Goal: Task Accomplishment & Management: Use online tool/utility

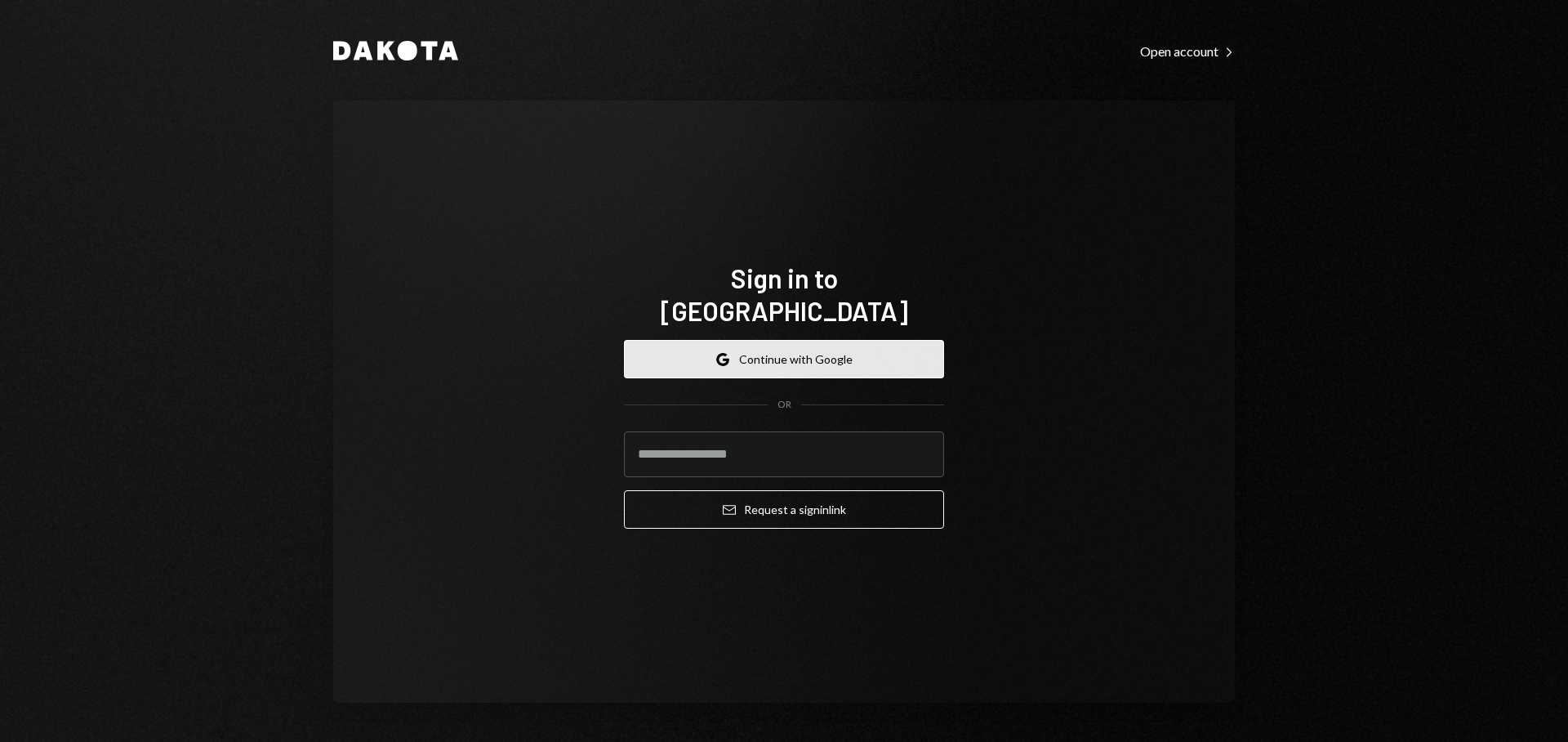
click at [754, 340] on button "Google Continue with Google" at bounding box center [784, 359] width 320 height 38
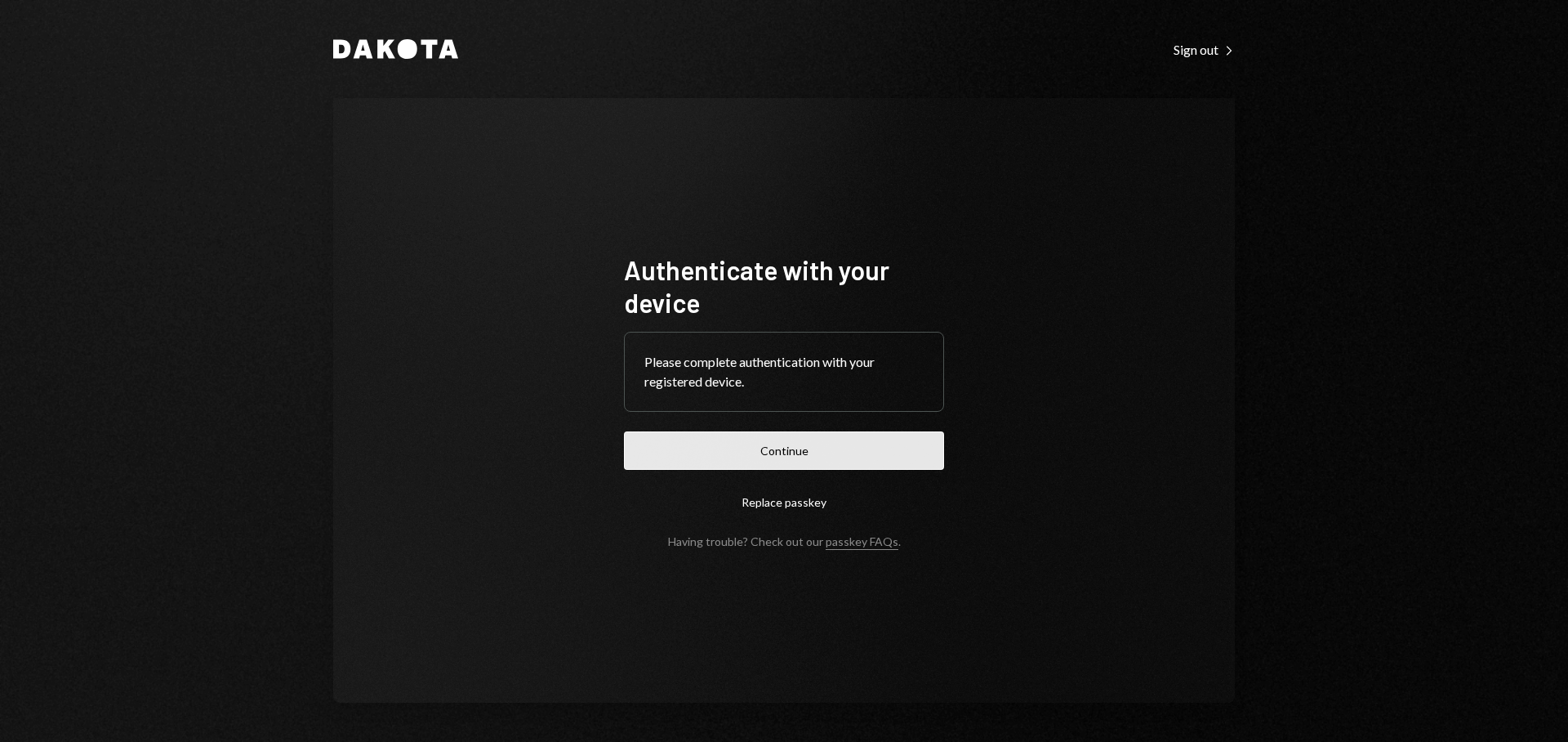
click at [830, 455] on button "Continue" at bounding box center [784, 450] width 320 height 38
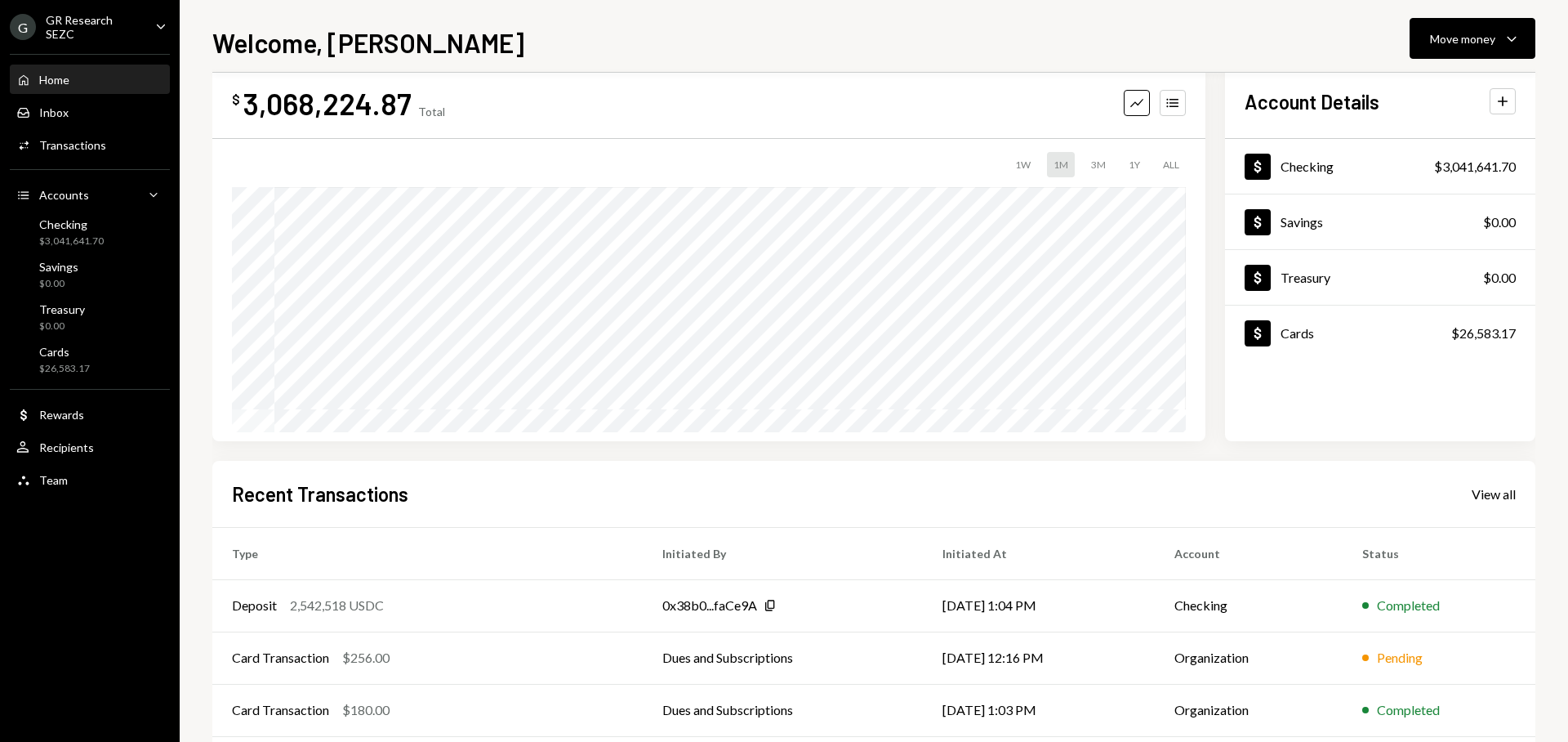
scroll to position [34, 0]
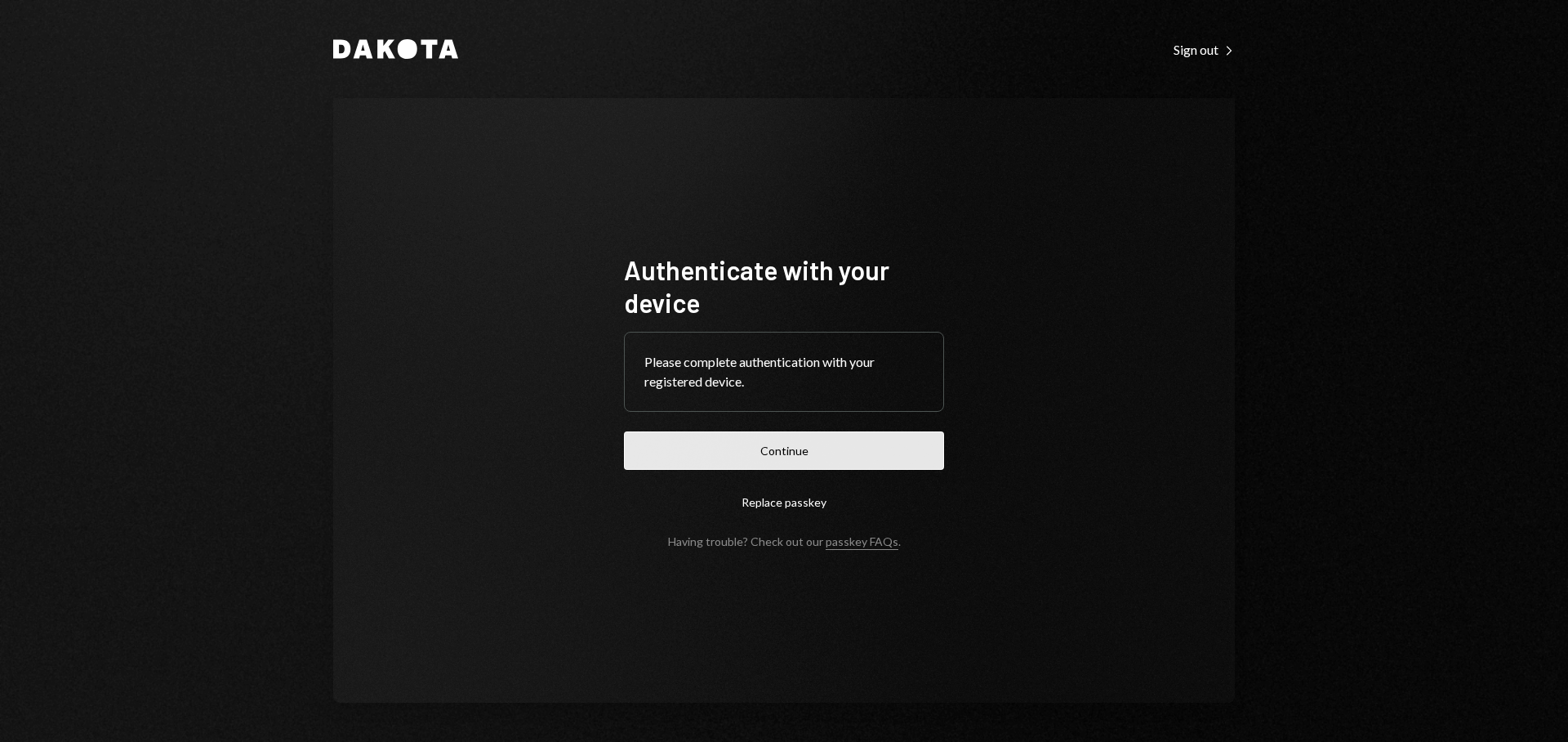
click at [871, 441] on button "Continue" at bounding box center [784, 450] width 320 height 38
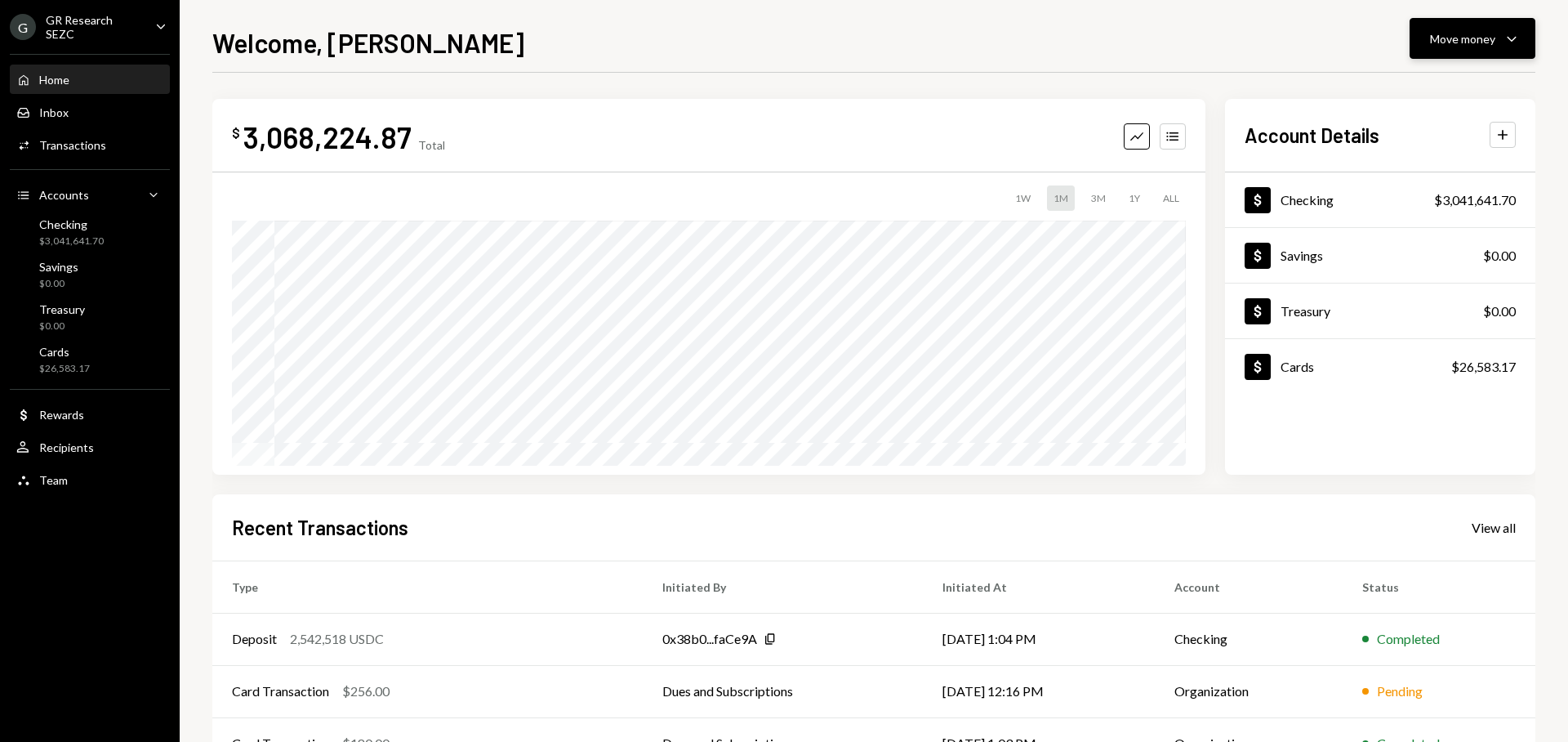
click at [1457, 24] on button "Move money Caret Down" at bounding box center [1473, 38] width 126 height 41
click at [1425, 121] on div "Transfer" at bounding box center [1459, 124] width 119 height 17
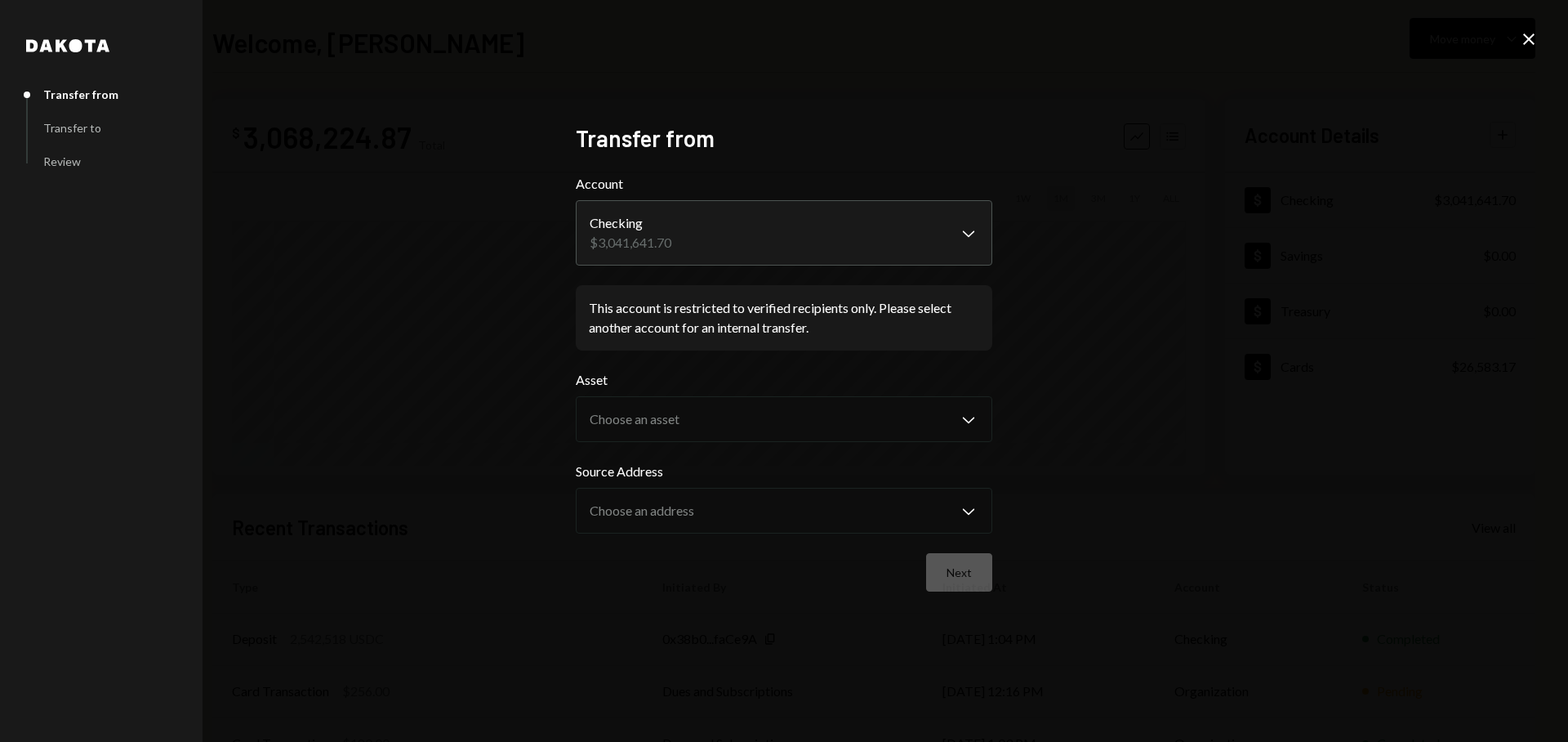
click at [1528, 42] on icon "Close" at bounding box center [1529, 39] width 20 height 20
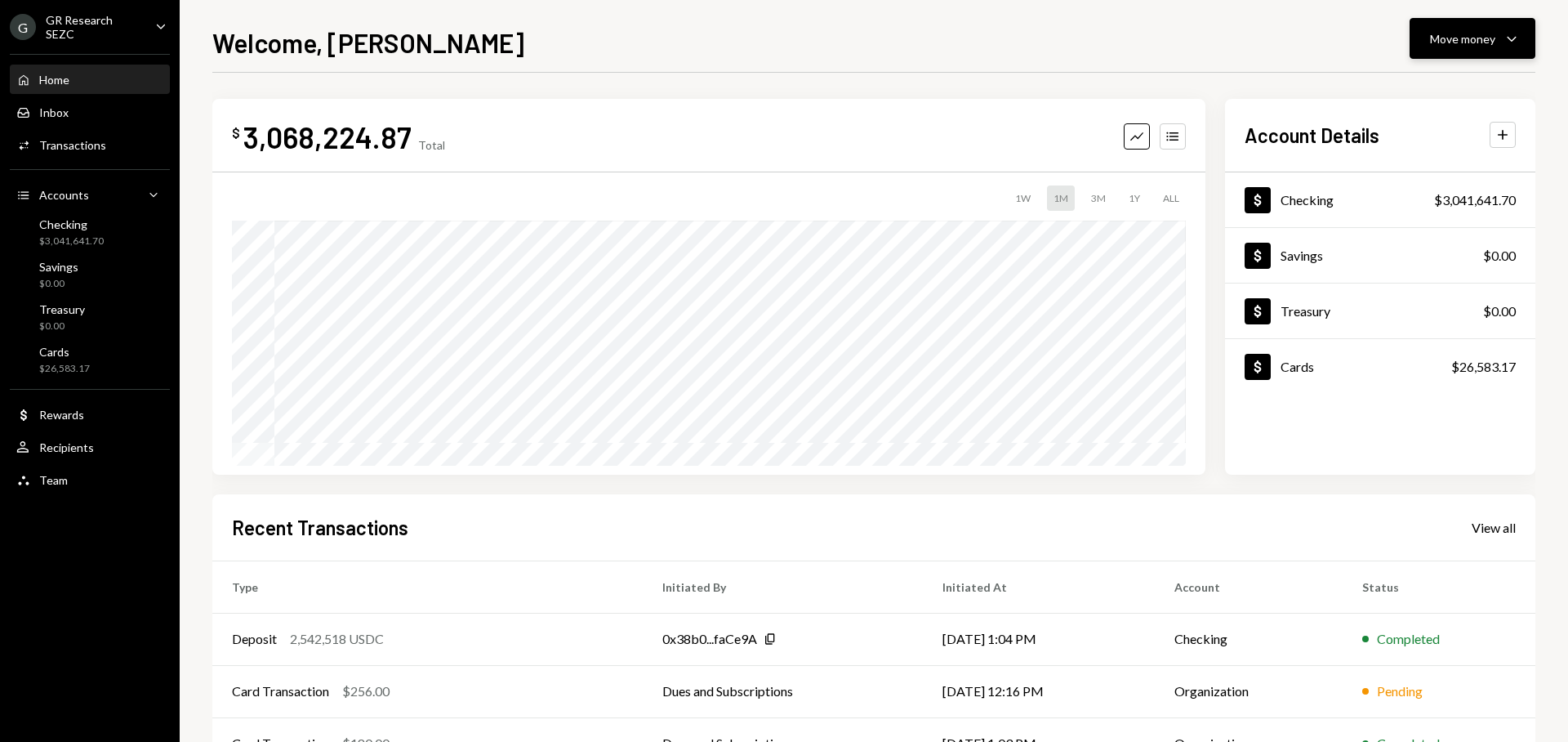
click at [1487, 37] on div "Move money" at bounding box center [1463, 38] width 65 height 17
click at [1443, 206] on div "Swap stablecoins" at bounding box center [1459, 211] width 119 height 17
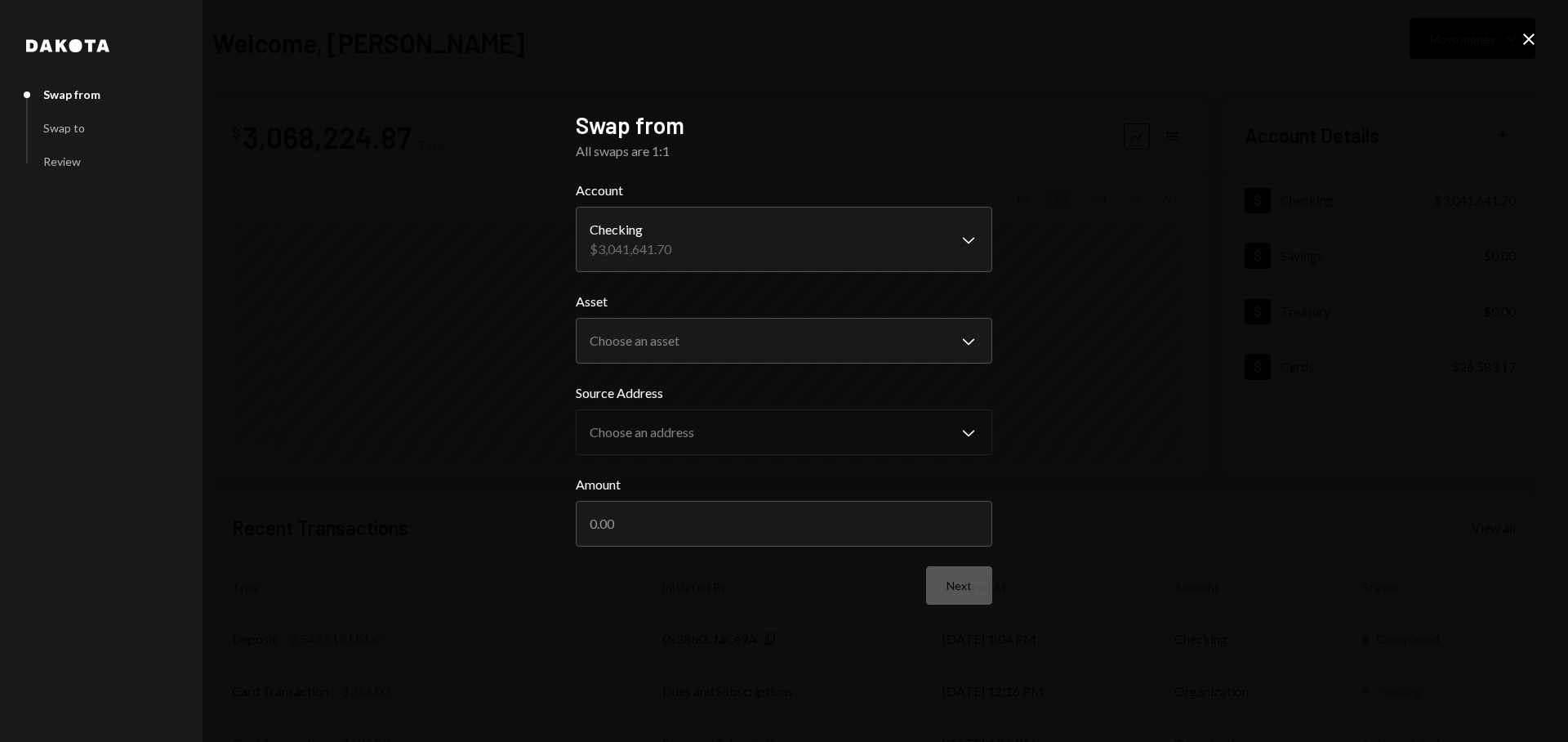
click at [1520, 32] on icon "Close" at bounding box center [1529, 39] width 20 height 20
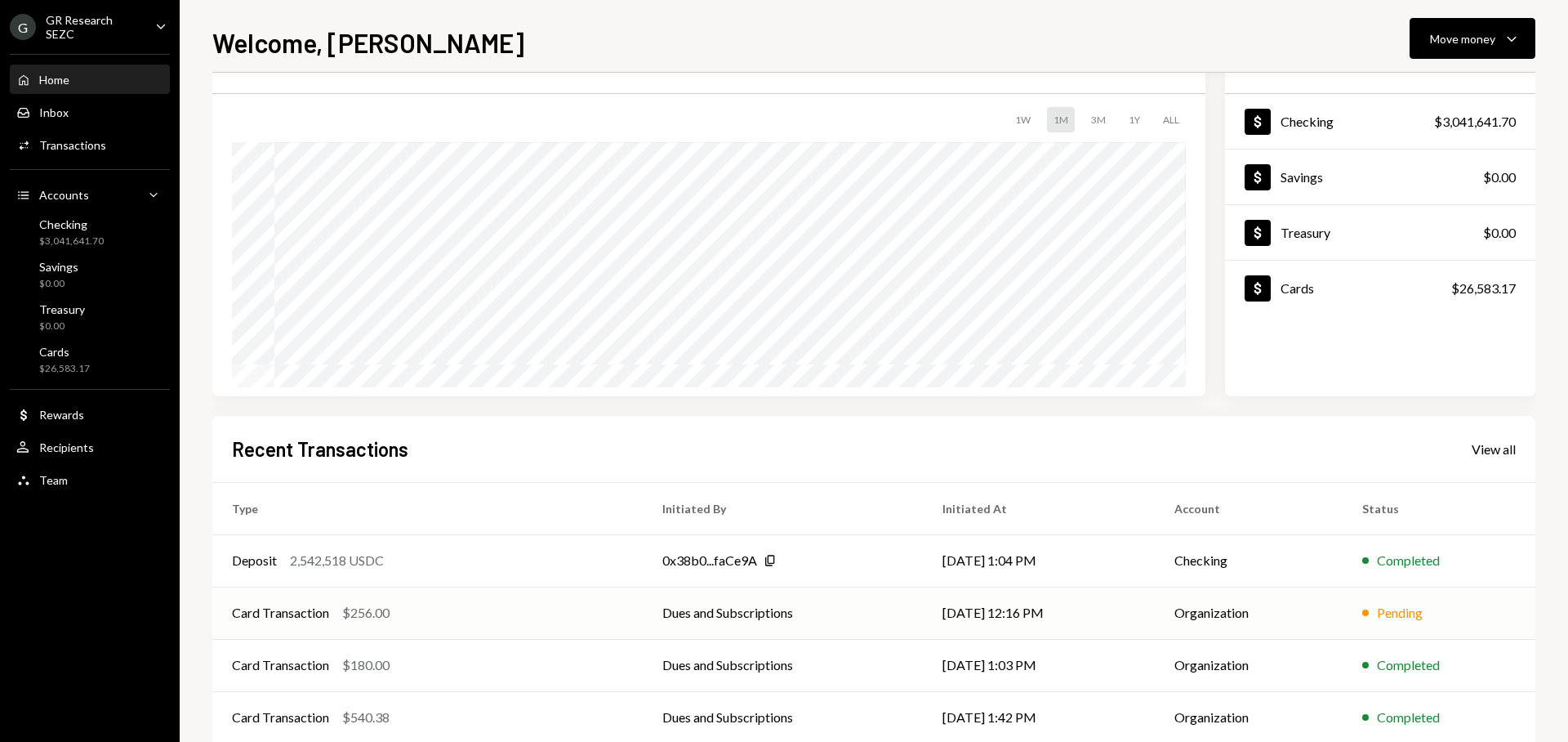
scroll to position [138, 0]
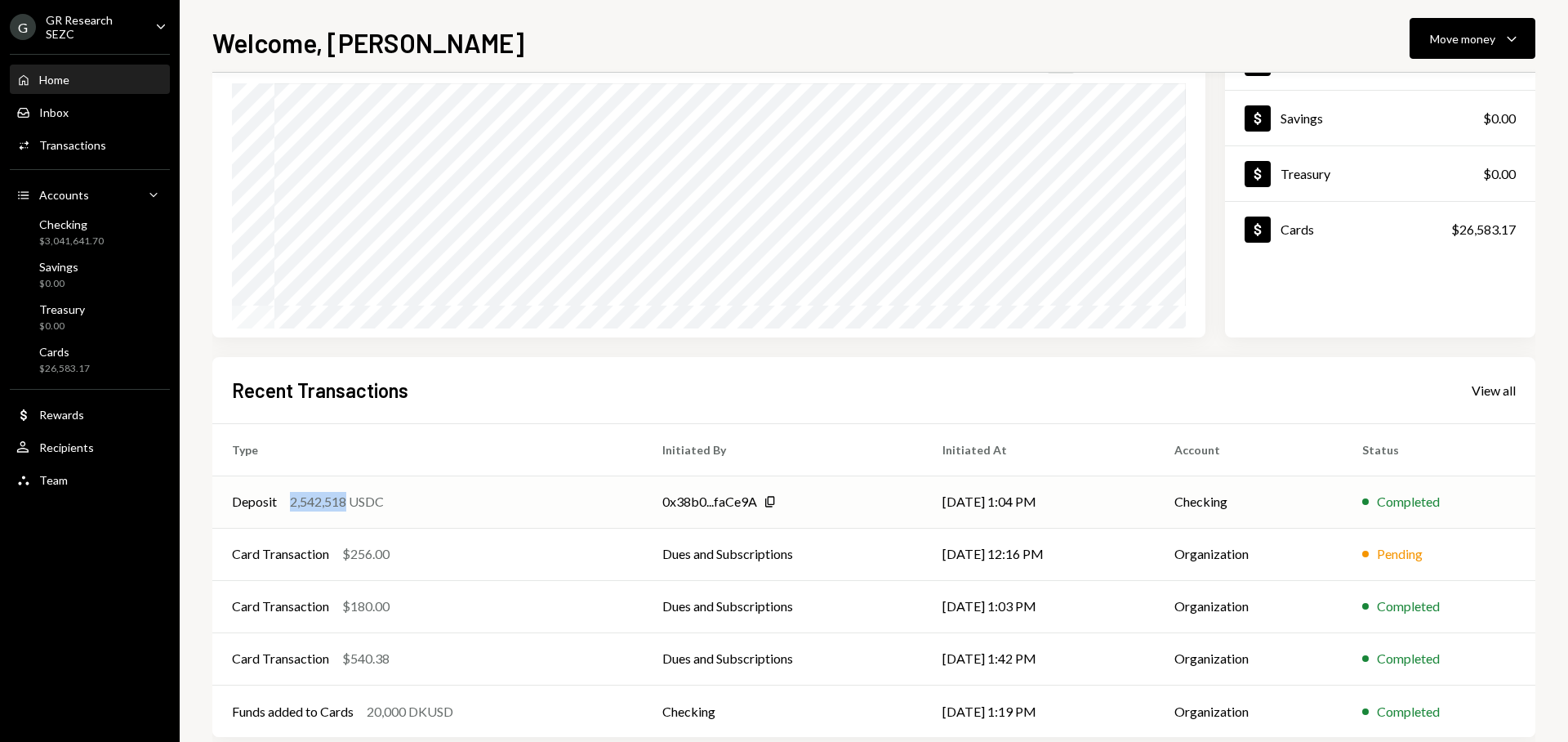
drag, startPoint x: 291, startPoint y: 503, endPoint x: 346, endPoint y: 507, distance: 55.1
click at [346, 507] on div "2,542,518 USDC" at bounding box center [336, 502] width 94 height 20
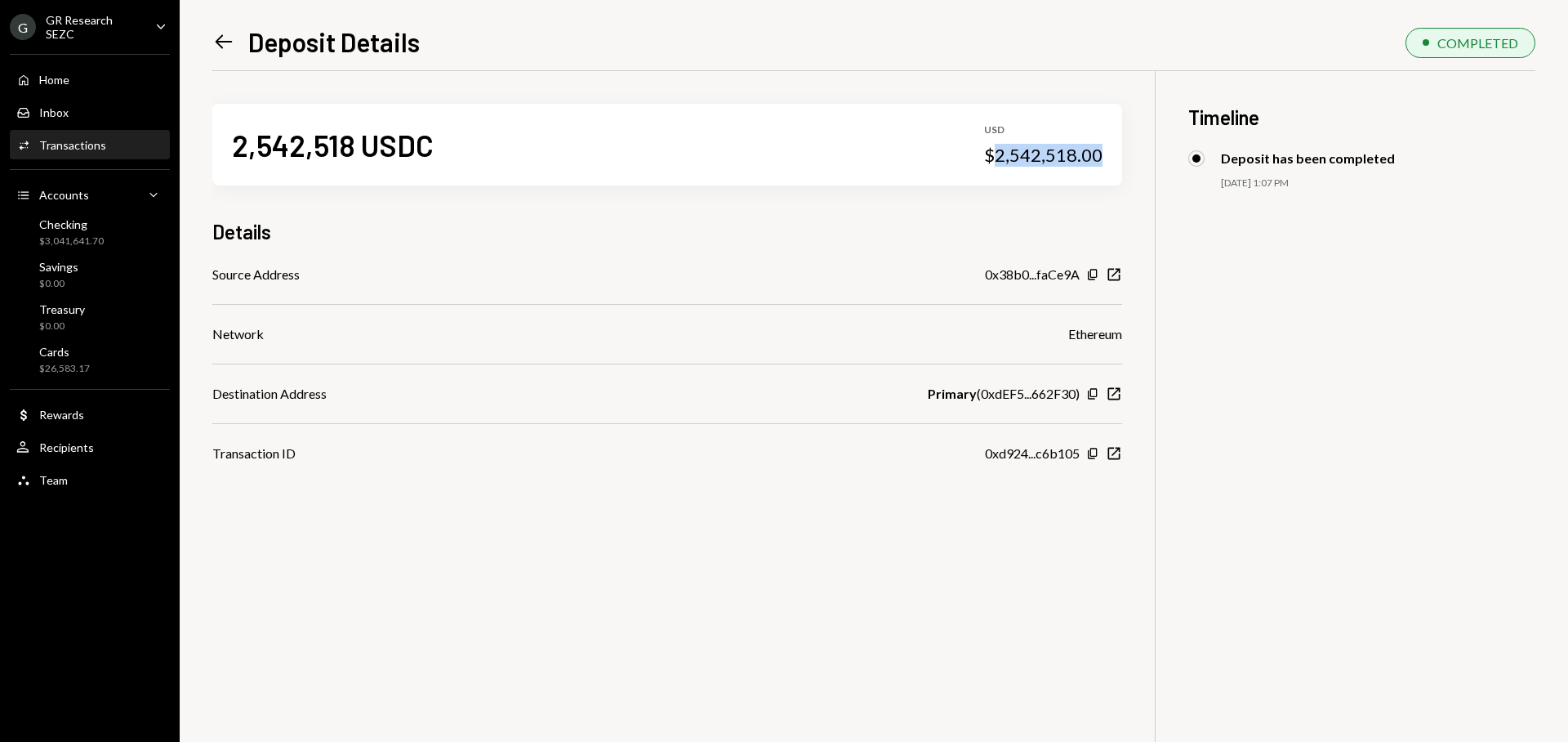
drag, startPoint x: 1105, startPoint y: 155, endPoint x: 995, endPoint y: 159, distance: 110.1
click at [995, 159] on div "2,542,518 USDC USD $2,542,518.00" at bounding box center [667, 144] width 910 height 82
click at [224, 45] on icon "Left Arrow" at bounding box center [224, 41] width 23 height 23
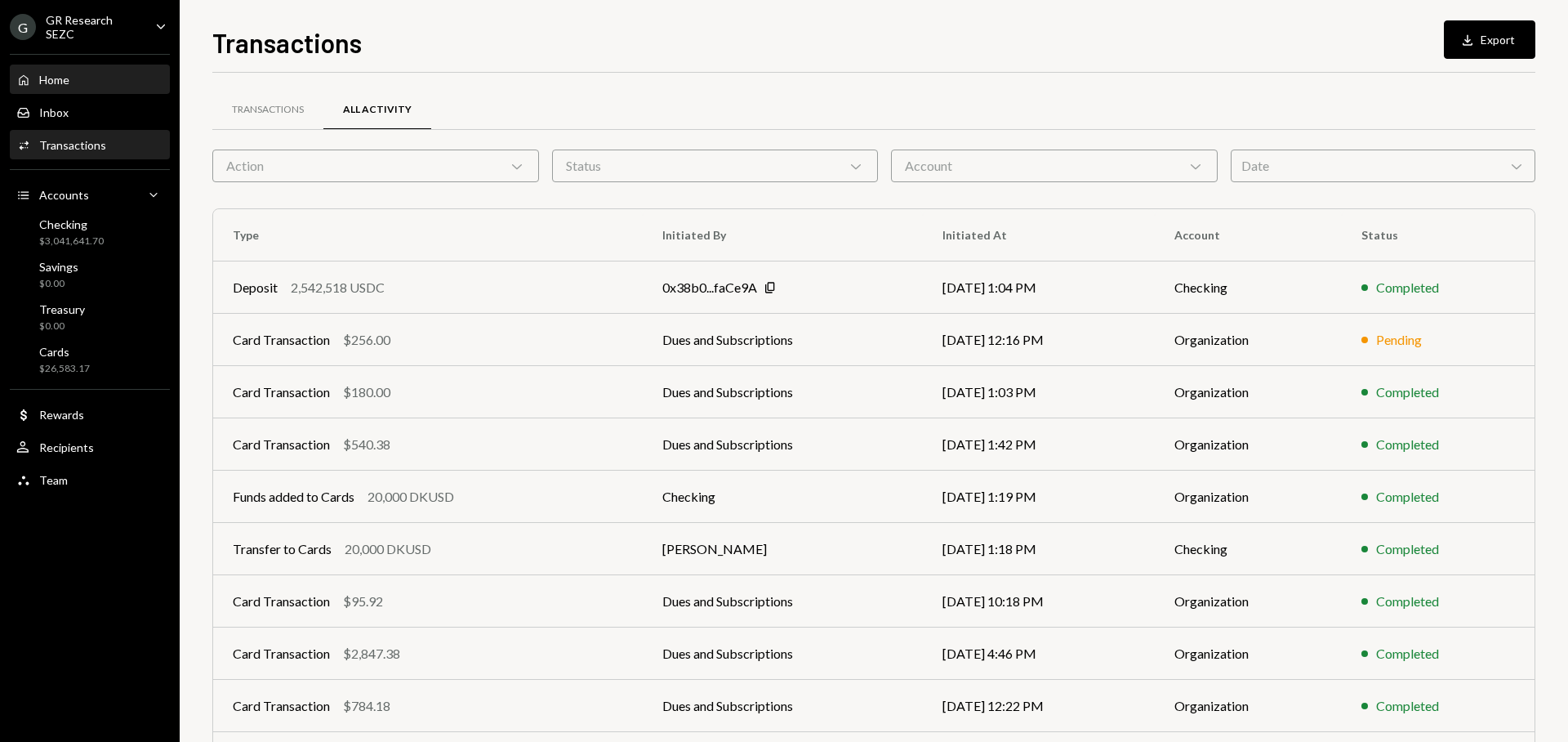
click at [70, 88] on div "Home Home" at bounding box center [90, 80] width 147 height 28
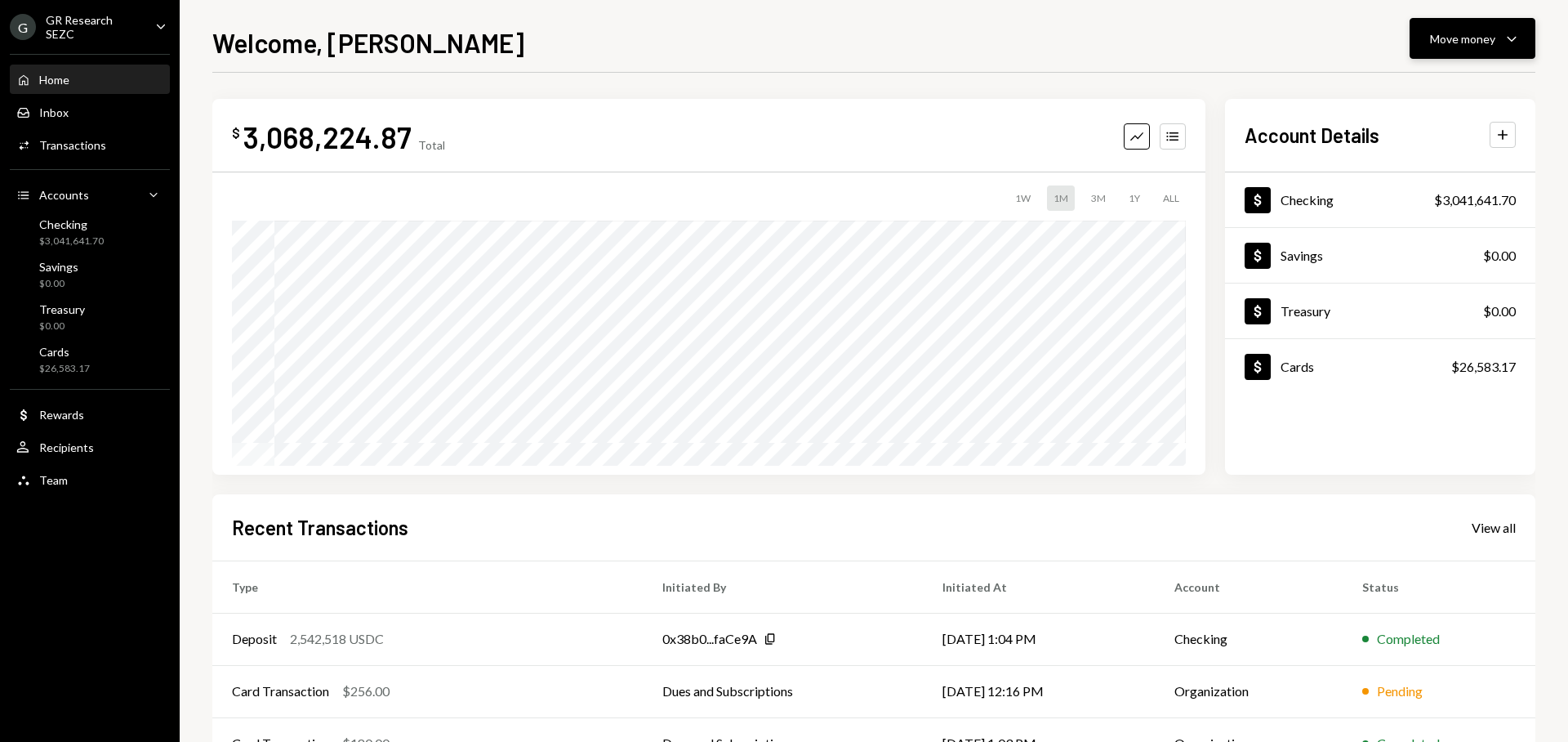
click at [1493, 45] on div "Move money" at bounding box center [1463, 38] width 65 height 17
click at [1445, 206] on div "Swap stablecoins" at bounding box center [1459, 211] width 119 height 17
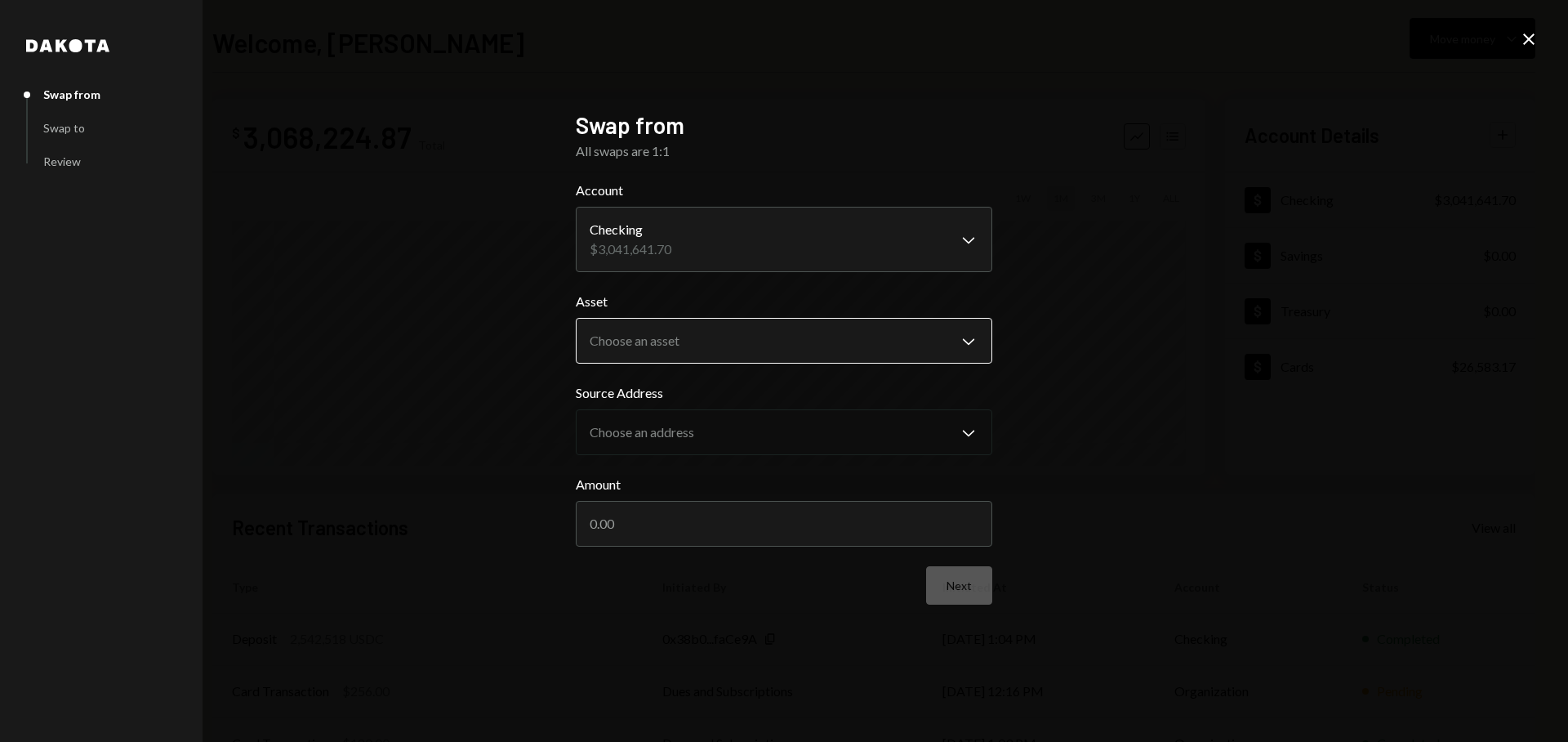
click at [776, 340] on body "G GR Research SEZC Caret Down Home Home Inbox Inbox Activities Transactions Acc…" at bounding box center [784, 371] width 1568 height 742
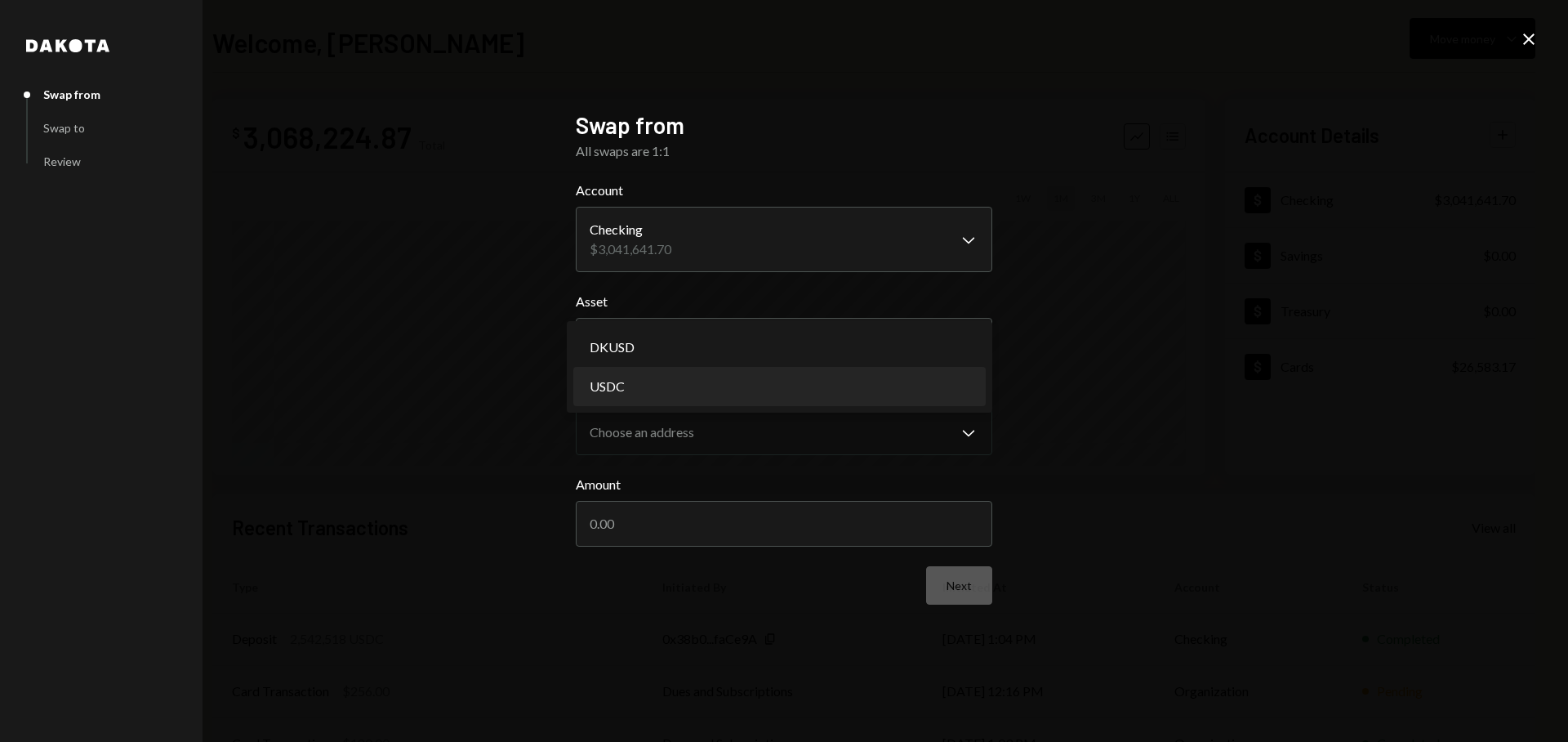
select select "****"
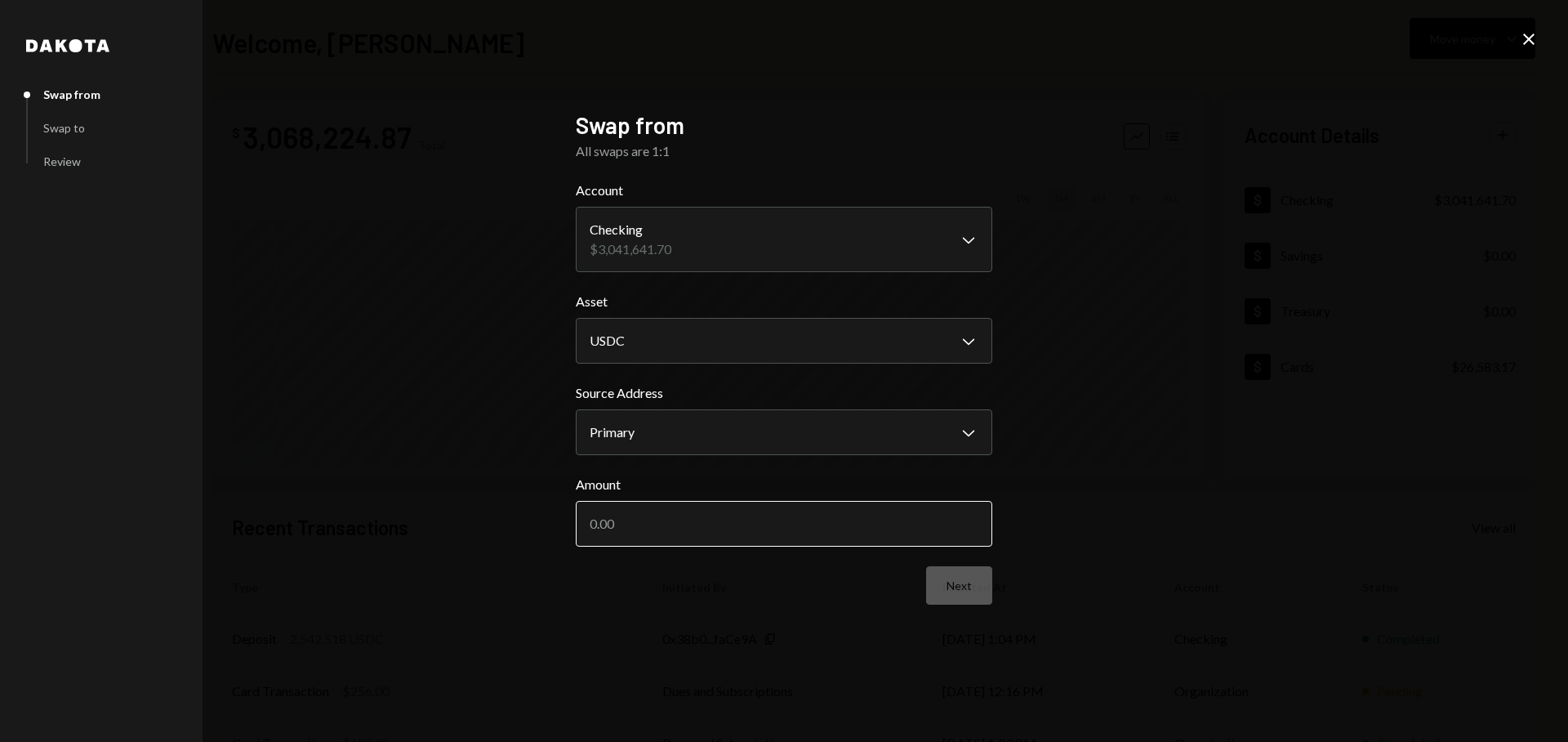
click at [724, 514] on input "Amount" at bounding box center [784, 523] width 417 height 46
click at [1525, 41] on icon "Close" at bounding box center [1529, 39] width 20 height 20
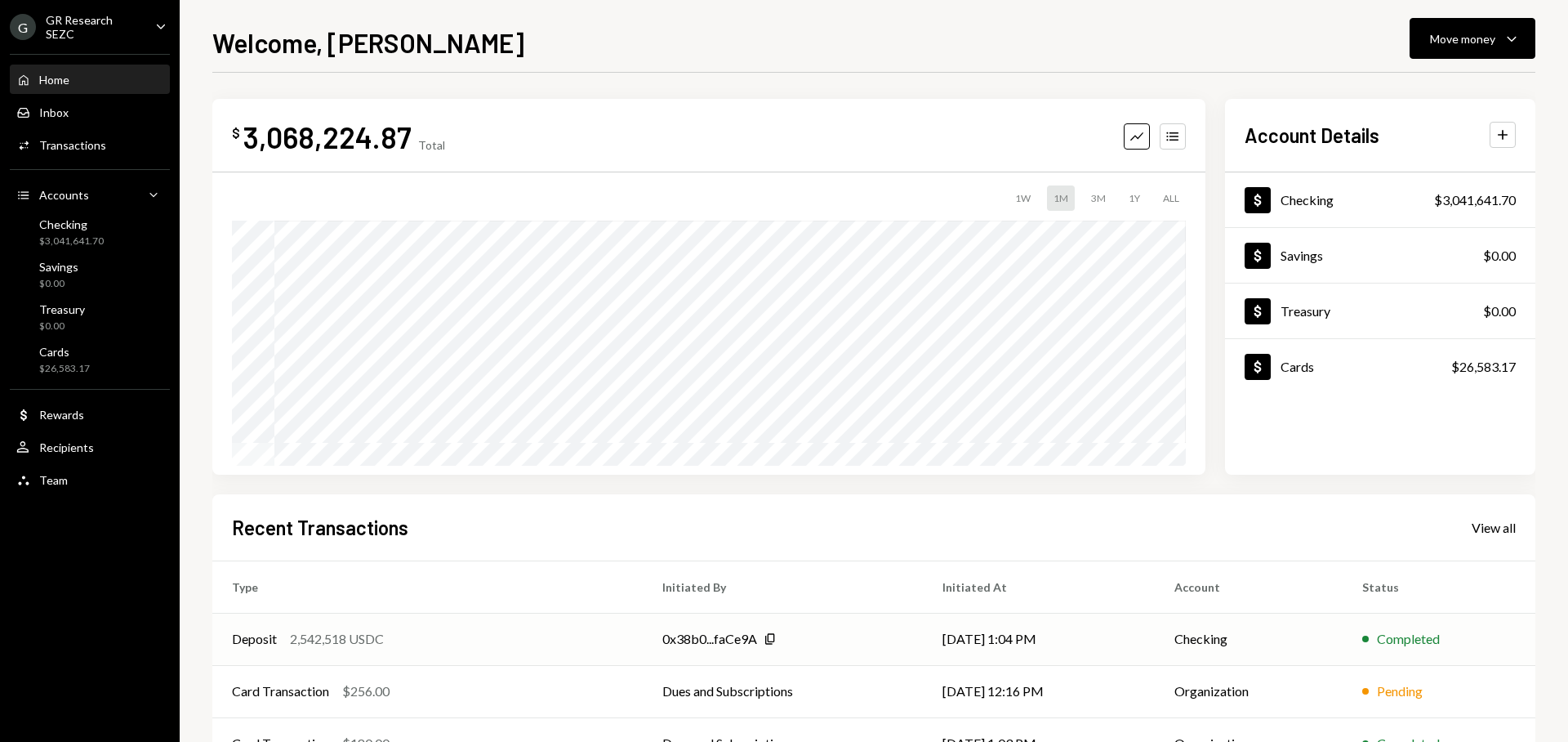
click at [292, 643] on div "2,542,518 USDC" at bounding box center [336, 639] width 94 height 20
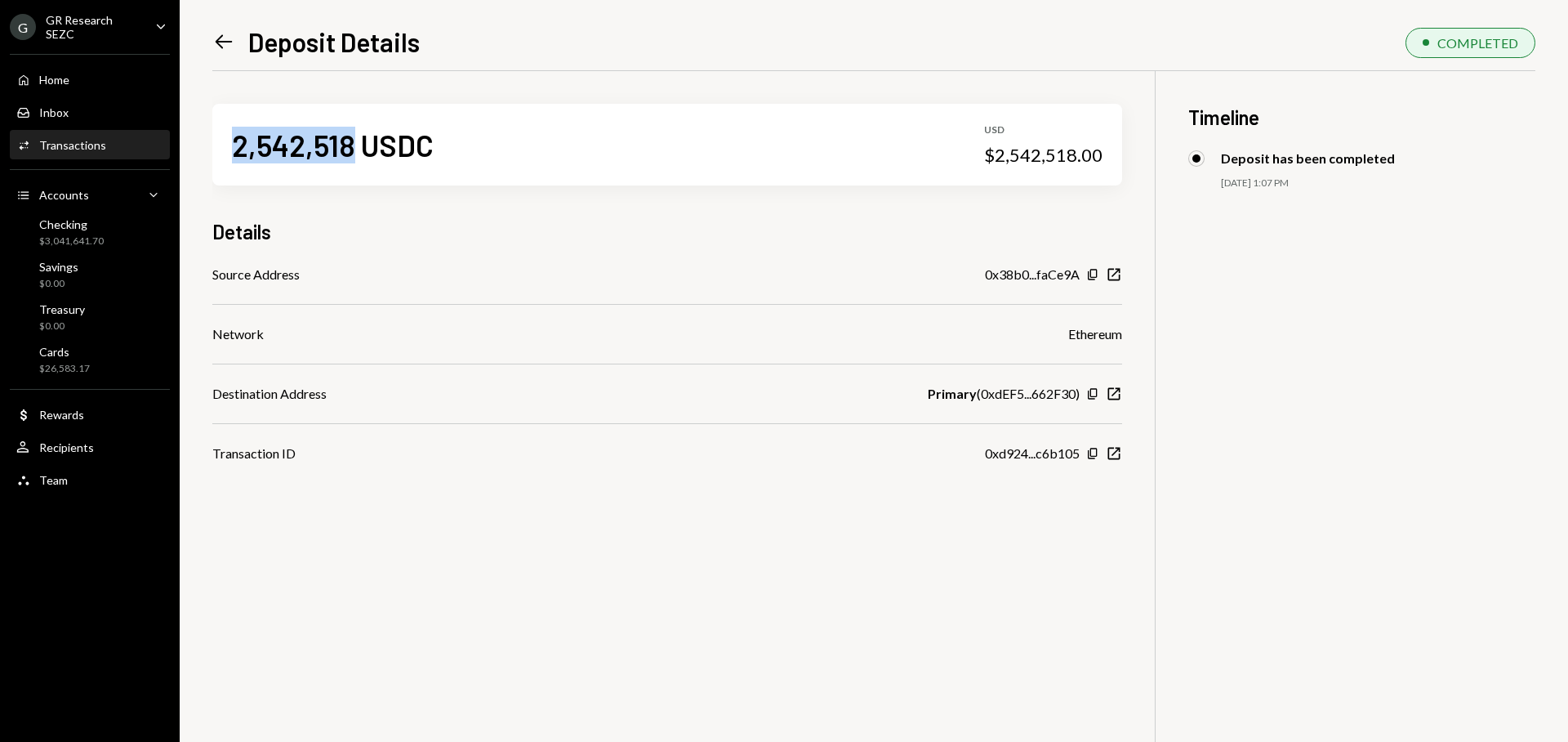
drag, startPoint x: 237, startPoint y: 147, endPoint x: 346, endPoint y: 153, distance: 109.2
click at [346, 153] on div "2,542,518 USDC USD $2,542,518.00" at bounding box center [667, 144] width 910 height 82
copy div "2,542,518"
click at [66, 76] on div "Home" at bounding box center [54, 80] width 30 height 14
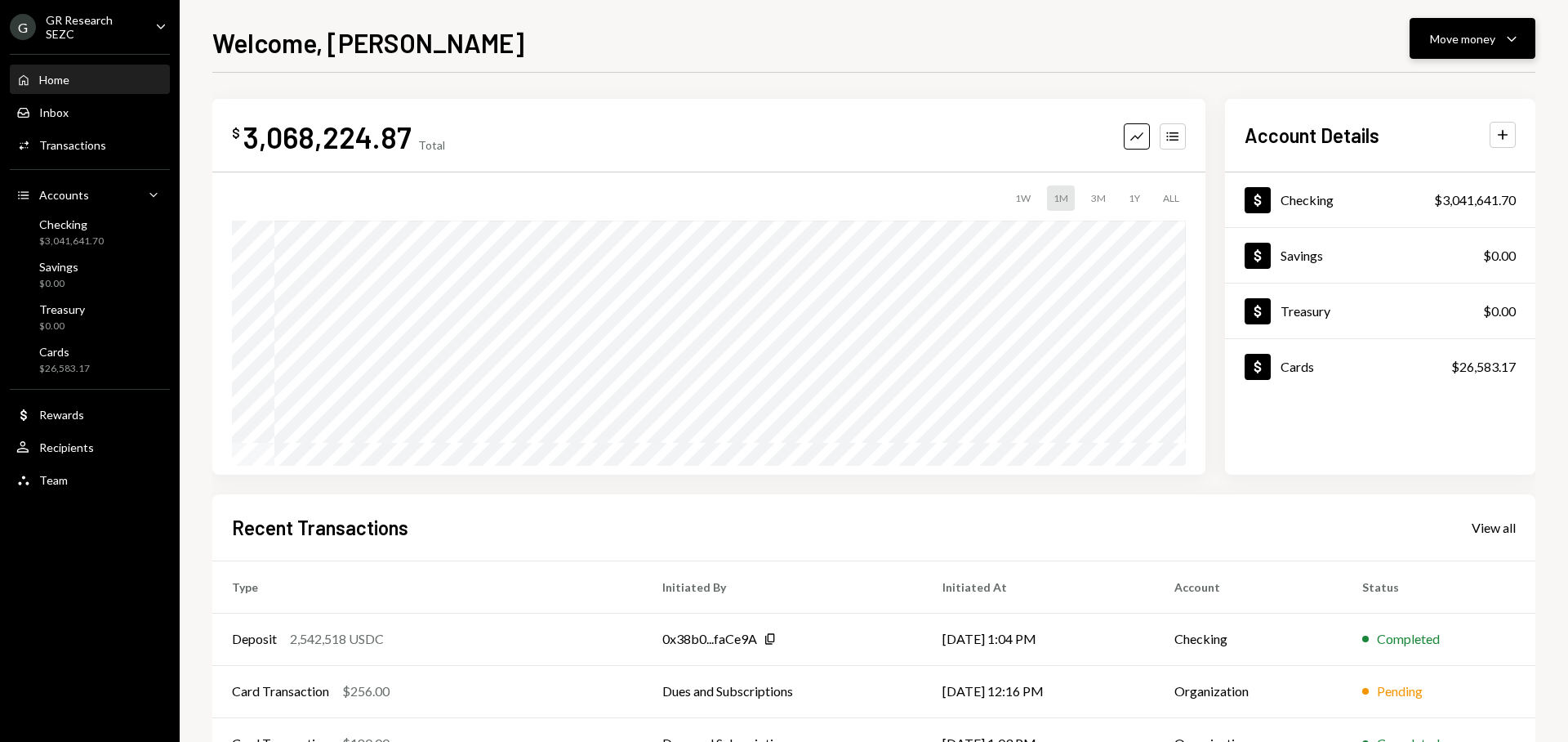
click at [1454, 37] on div "Move money" at bounding box center [1463, 38] width 65 height 17
click at [1440, 213] on div "Swap stablecoins" at bounding box center [1459, 211] width 119 height 17
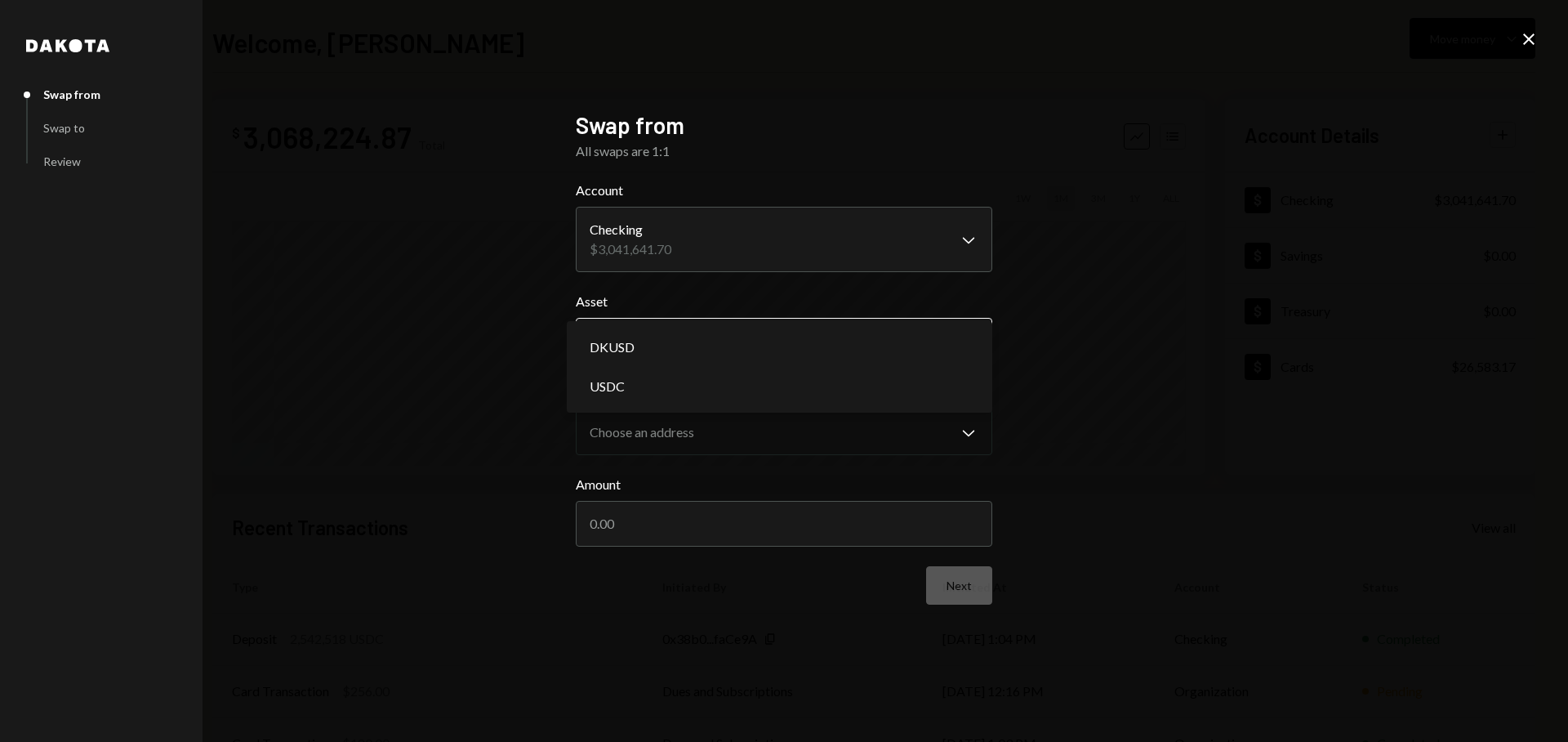
click at [753, 348] on body "G GR Research SEZC Caret Down Home Home Inbox Inbox Activities Transactions Acc…" at bounding box center [784, 371] width 1568 height 742
select select "****"
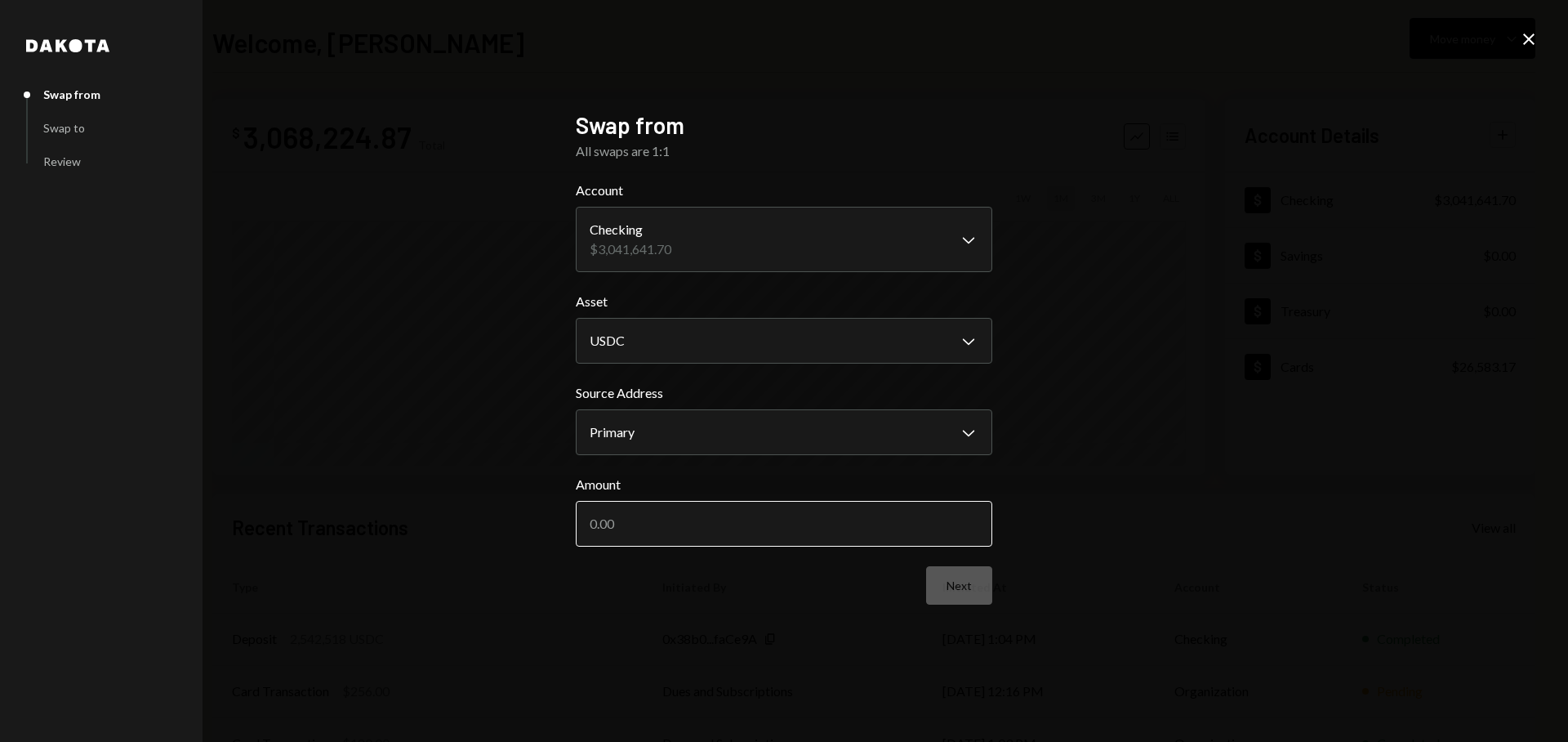
click at [723, 522] on input "Amount" at bounding box center [784, 523] width 417 height 46
paste input "2542518"
type input "2542518"
click at [952, 574] on button "Next" at bounding box center [959, 585] width 66 height 38
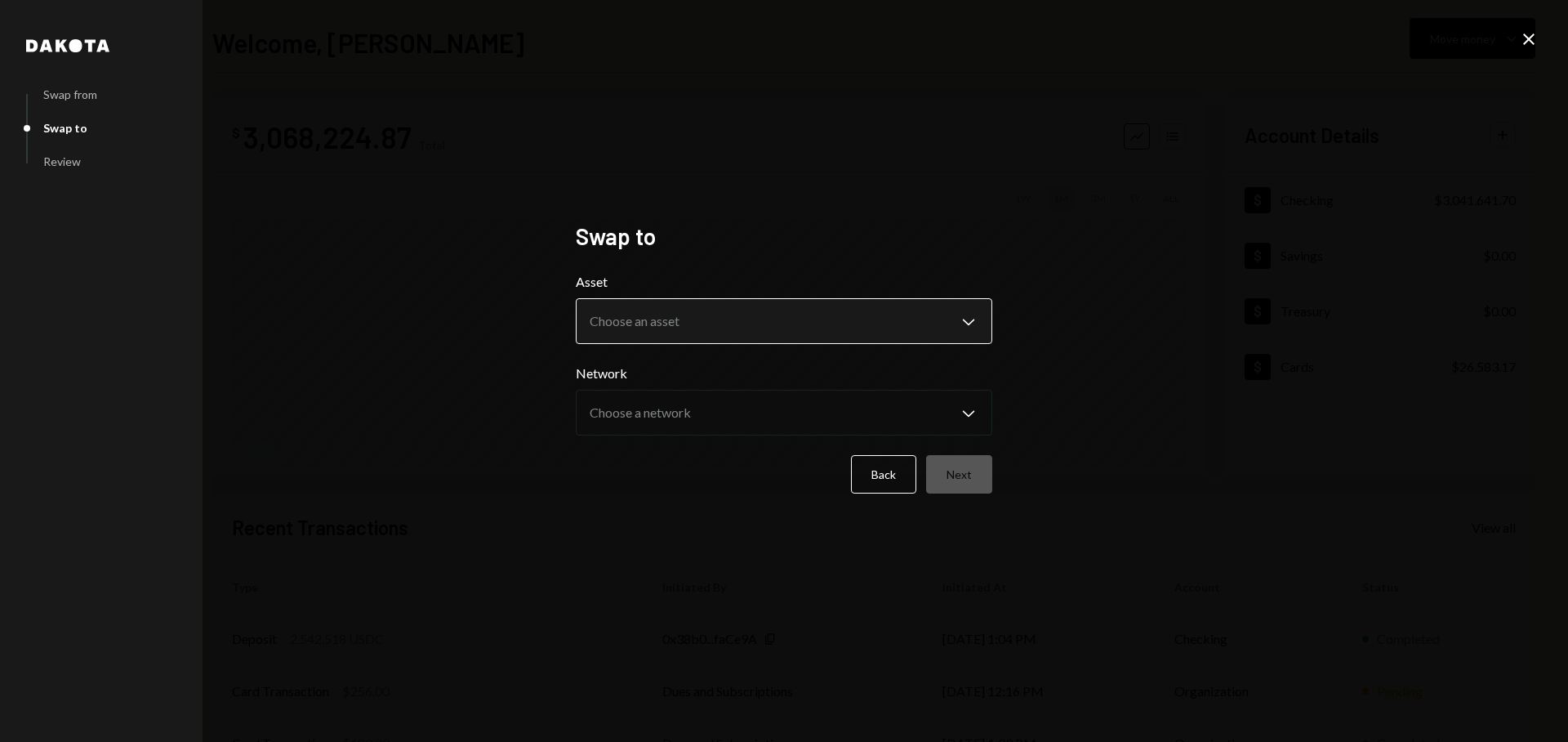
click at [763, 308] on body "**********" at bounding box center [784, 371] width 1568 height 742
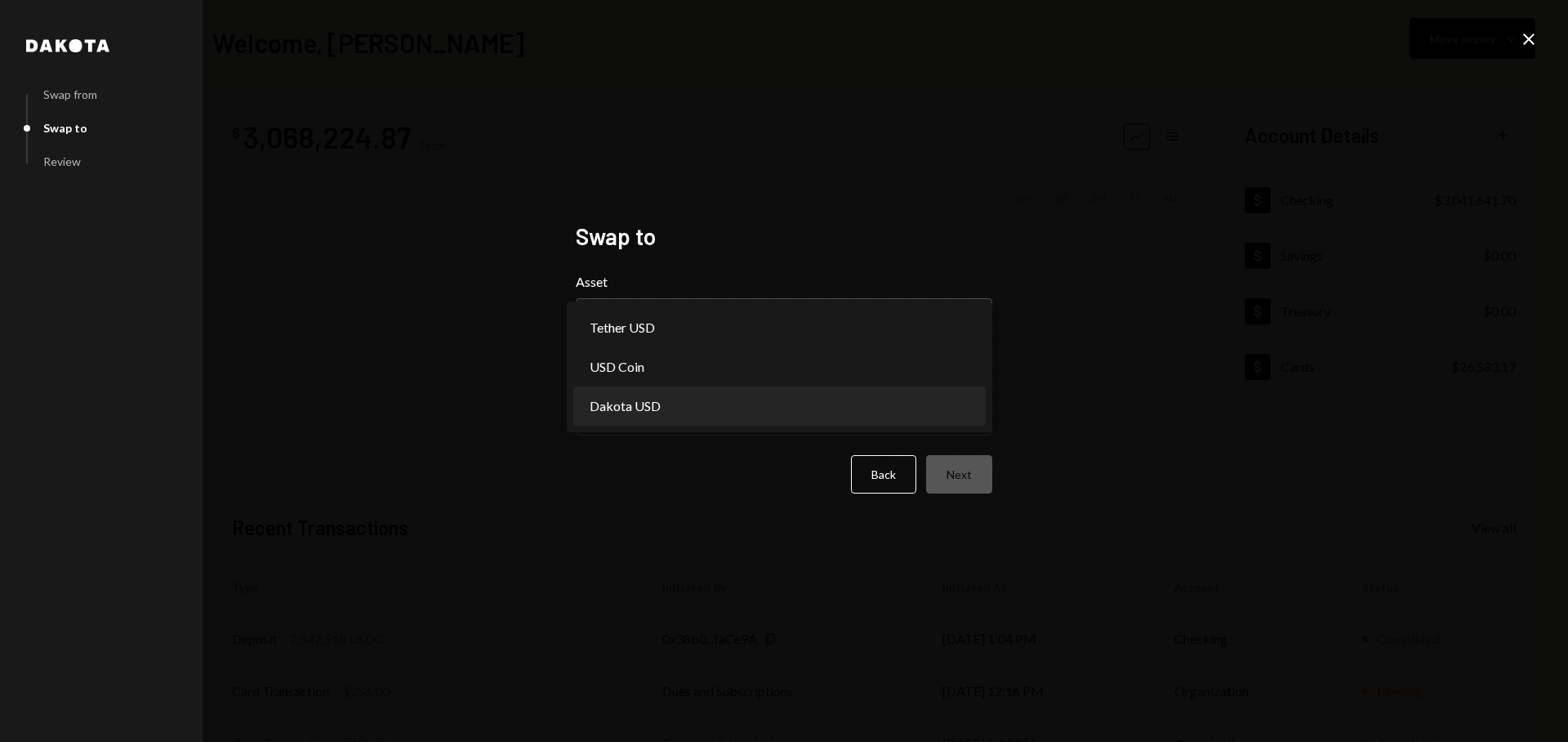
select select "*****"
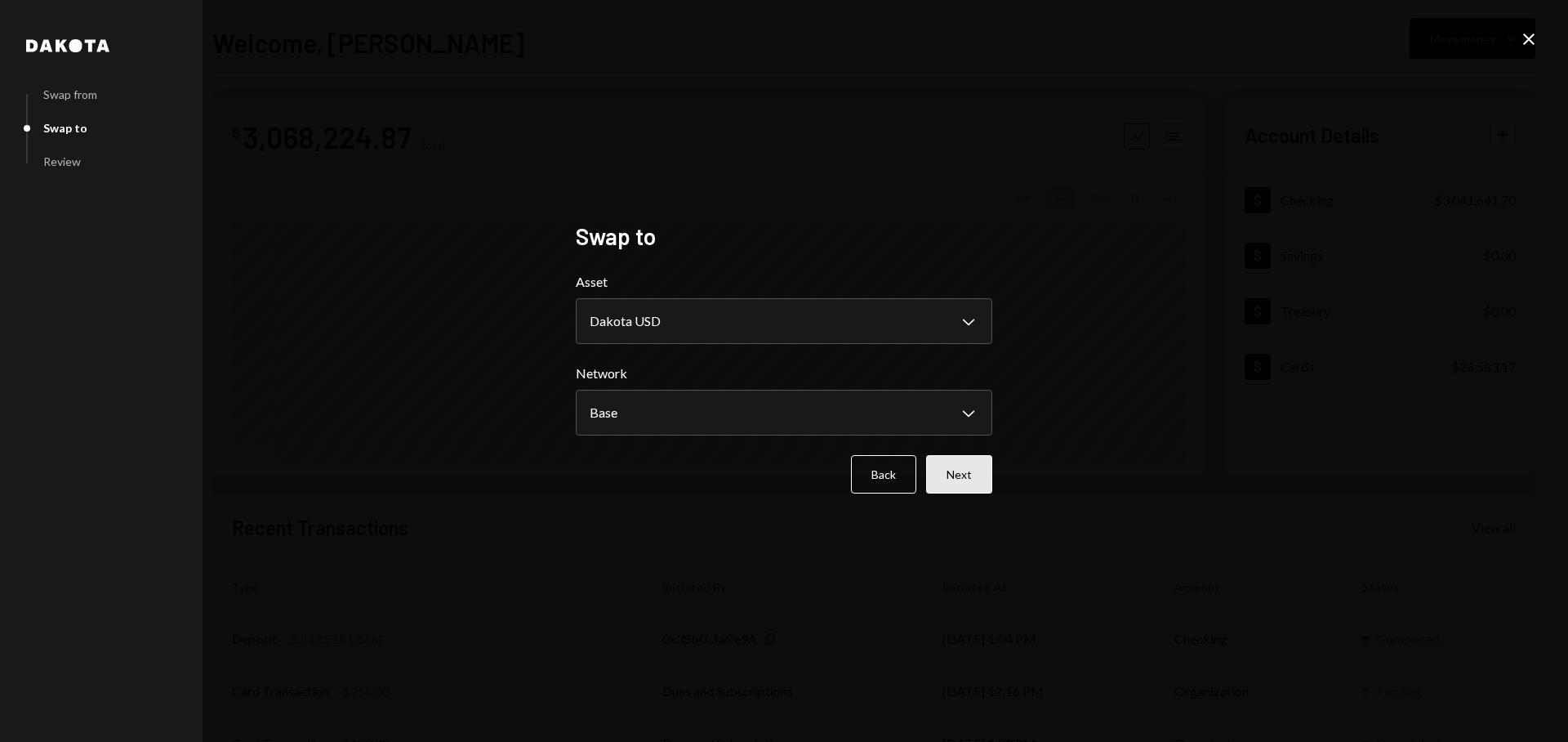
click at [964, 480] on button "Next" at bounding box center [959, 474] width 66 height 38
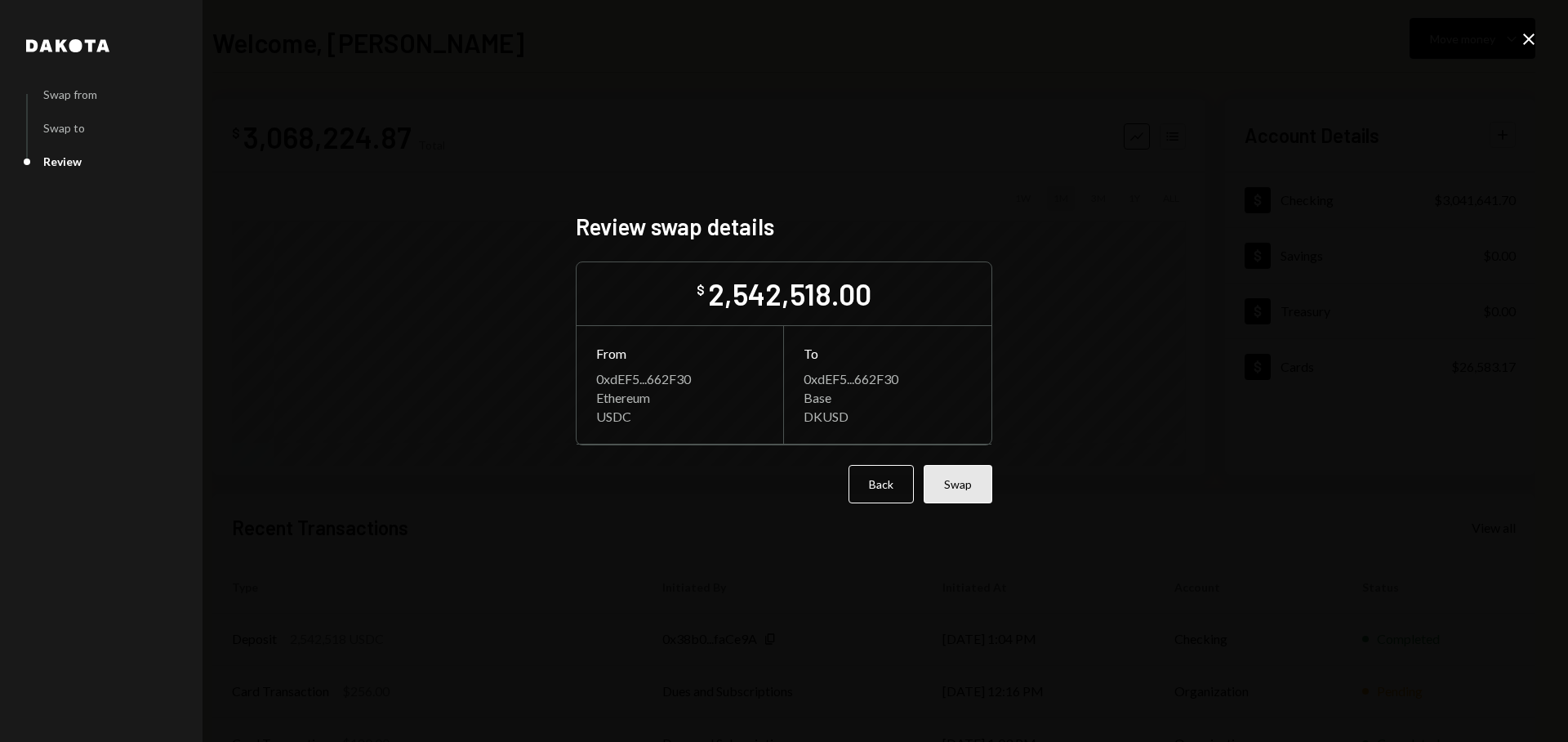
click at [959, 492] on button "Swap" at bounding box center [958, 484] width 69 height 38
click at [959, 493] on div "Back Swap" at bounding box center [784, 484] width 417 height 38
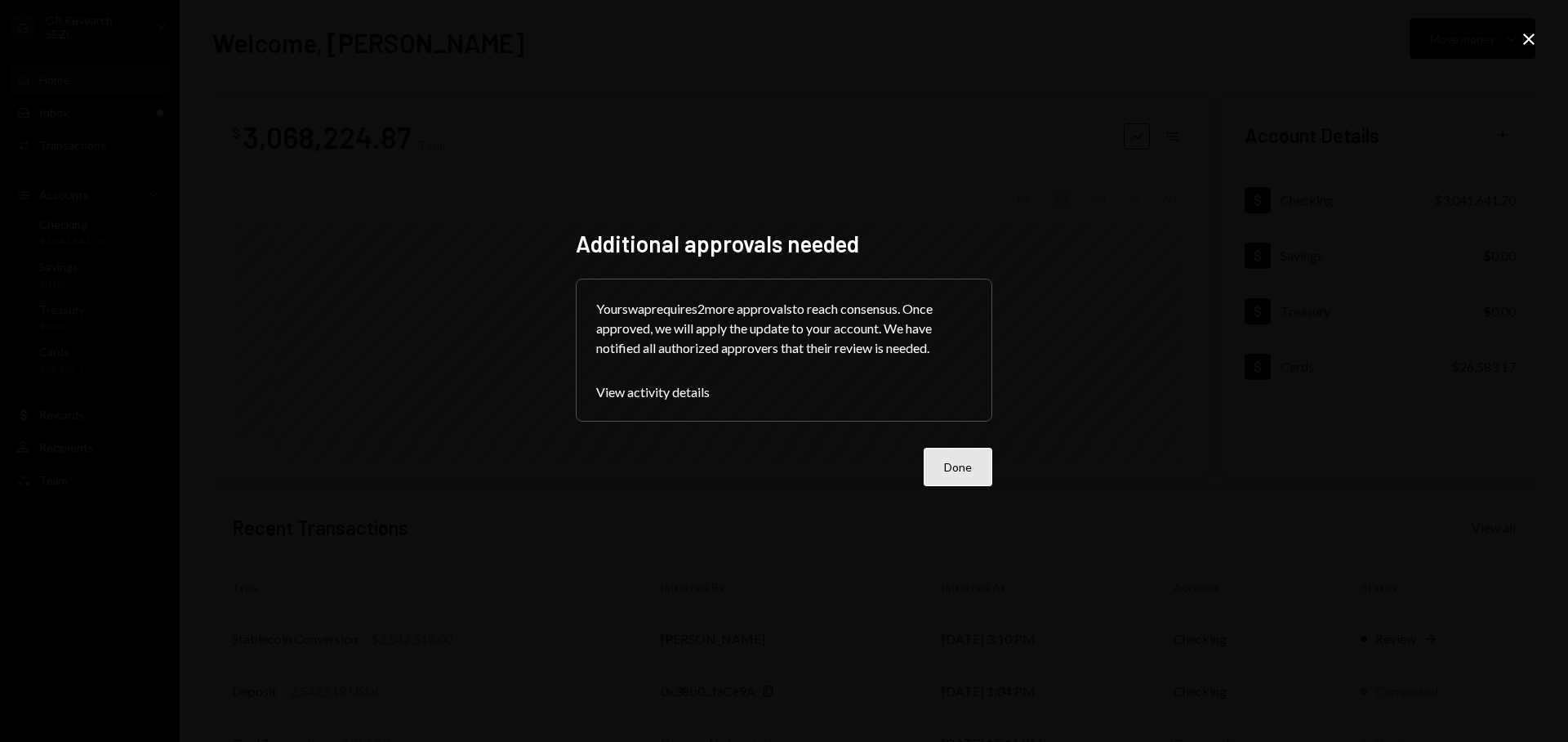
click at [982, 466] on button "Done" at bounding box center [958, 467] width 69 height 38
